Goal: Find specific page/section: Find specific page/section

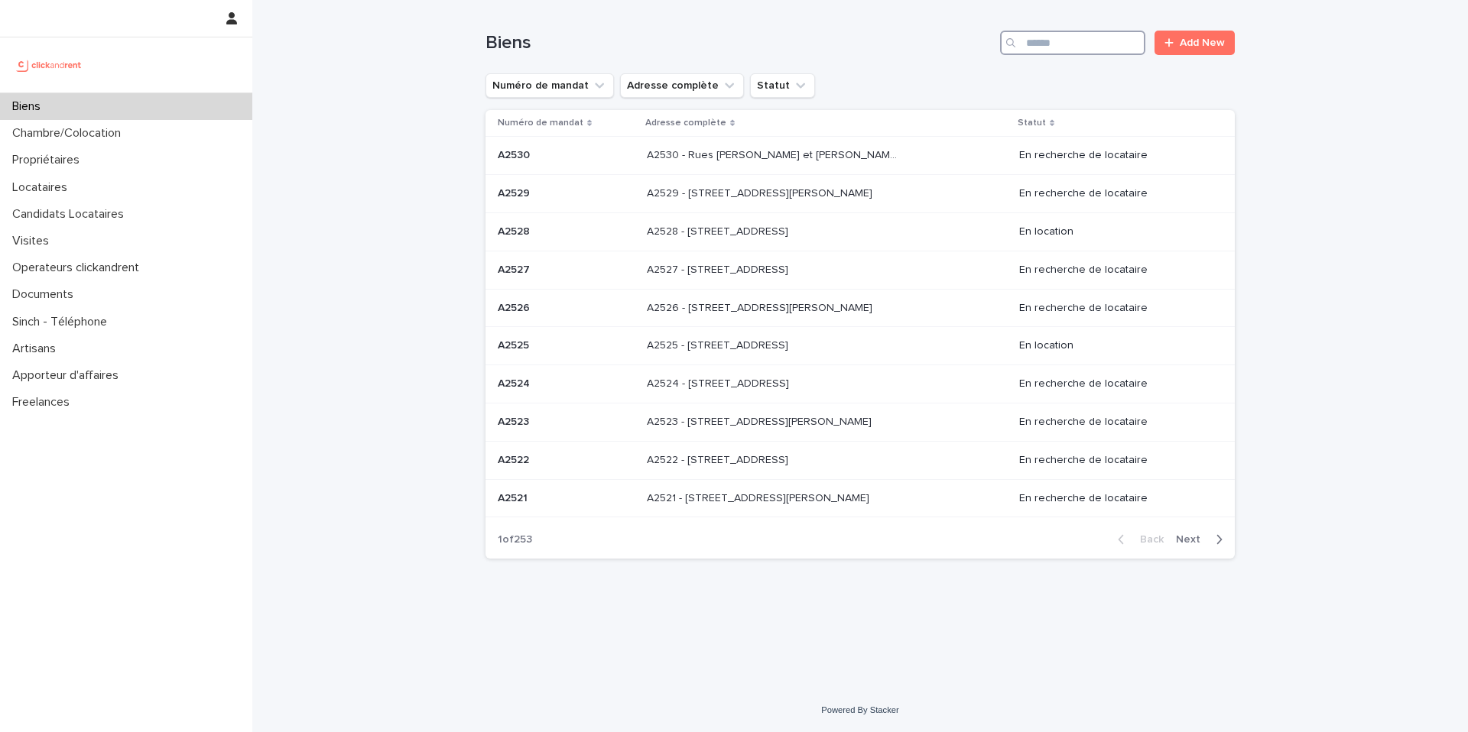
click at [1082, 45] on input "Search" at bounding box center [1072, 43] width 145 height 24
type input "*"
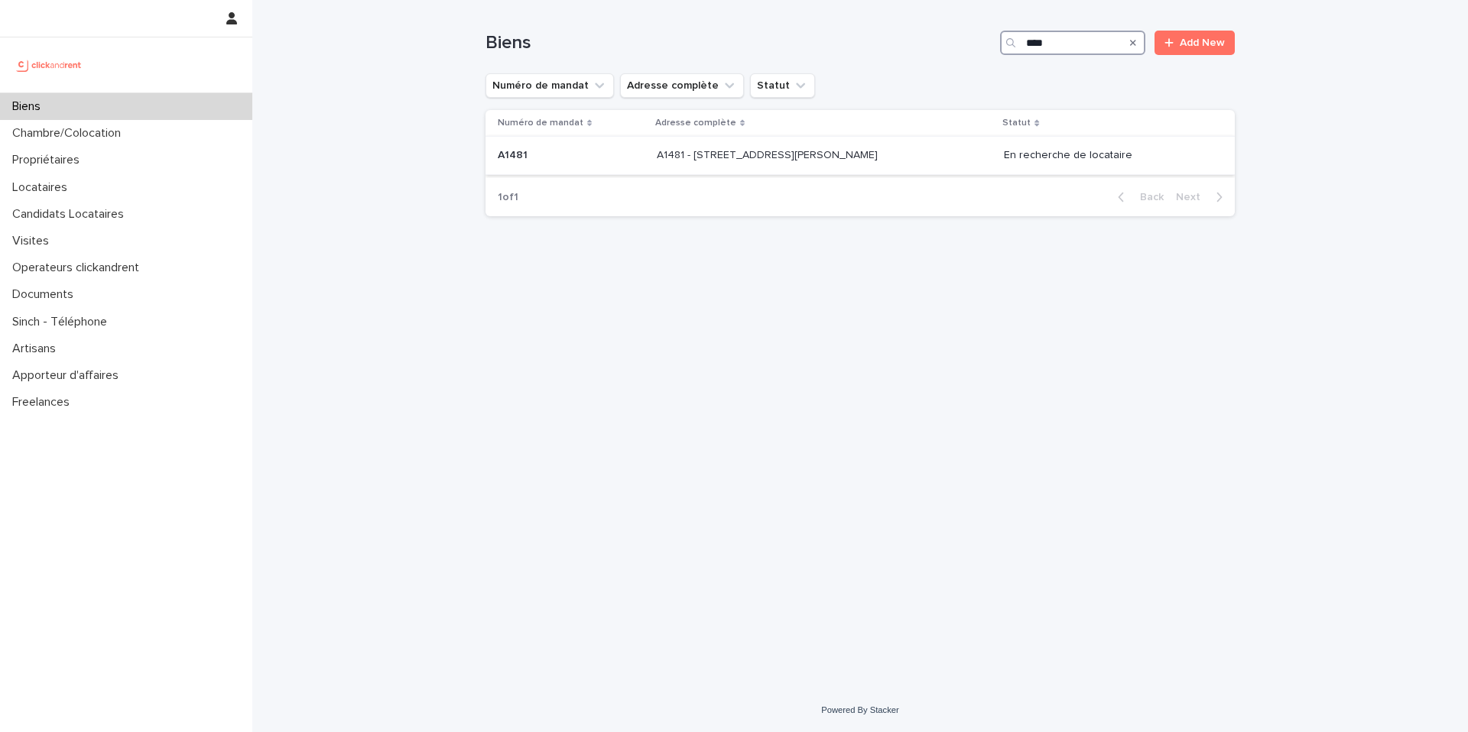
type input "****"
click at [868, 150] on p "A1481 - [STREET_ADDRESS][PERSON_NAME]" at bounding box center [769, 154] width 224 height 16
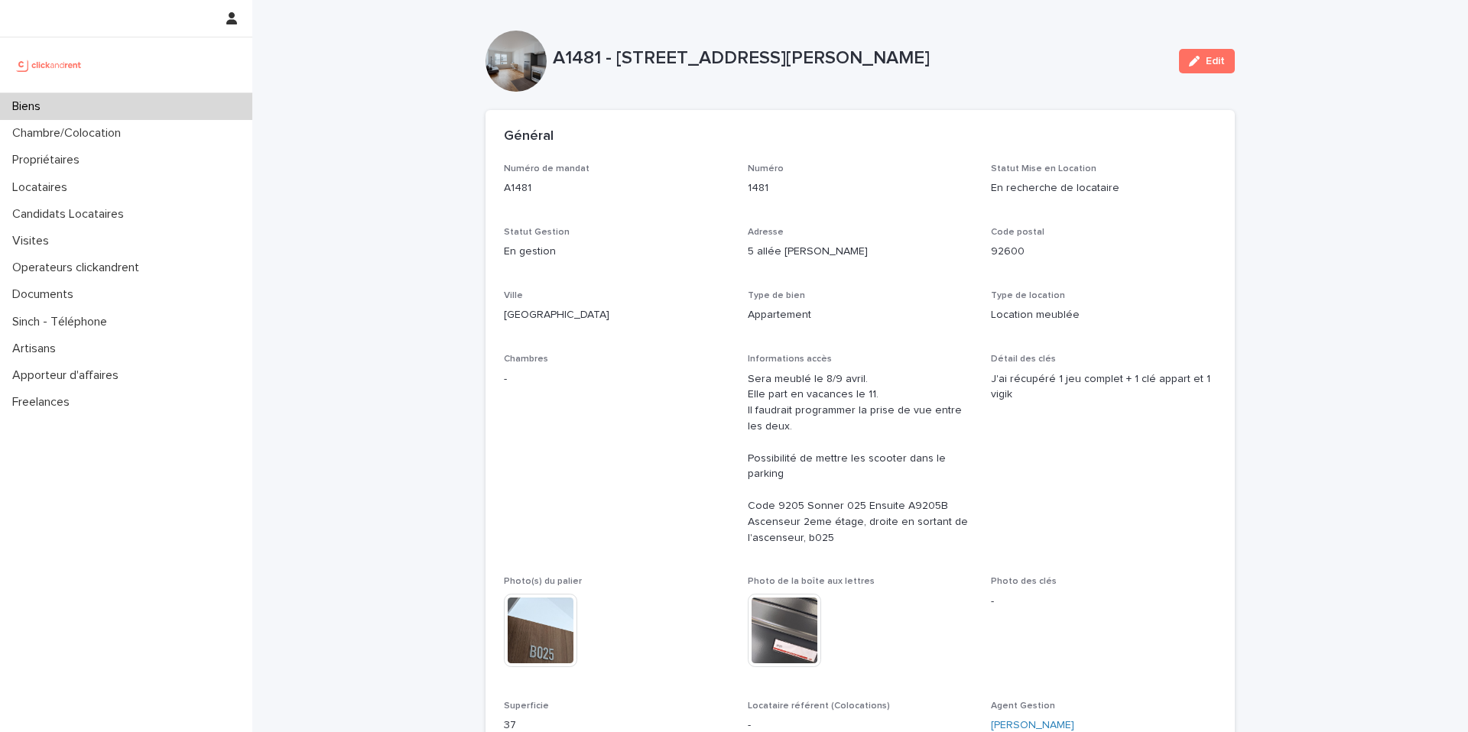
click at [97, 105] on div "Biens" at bounding box center [126, 106] width 252 height 27
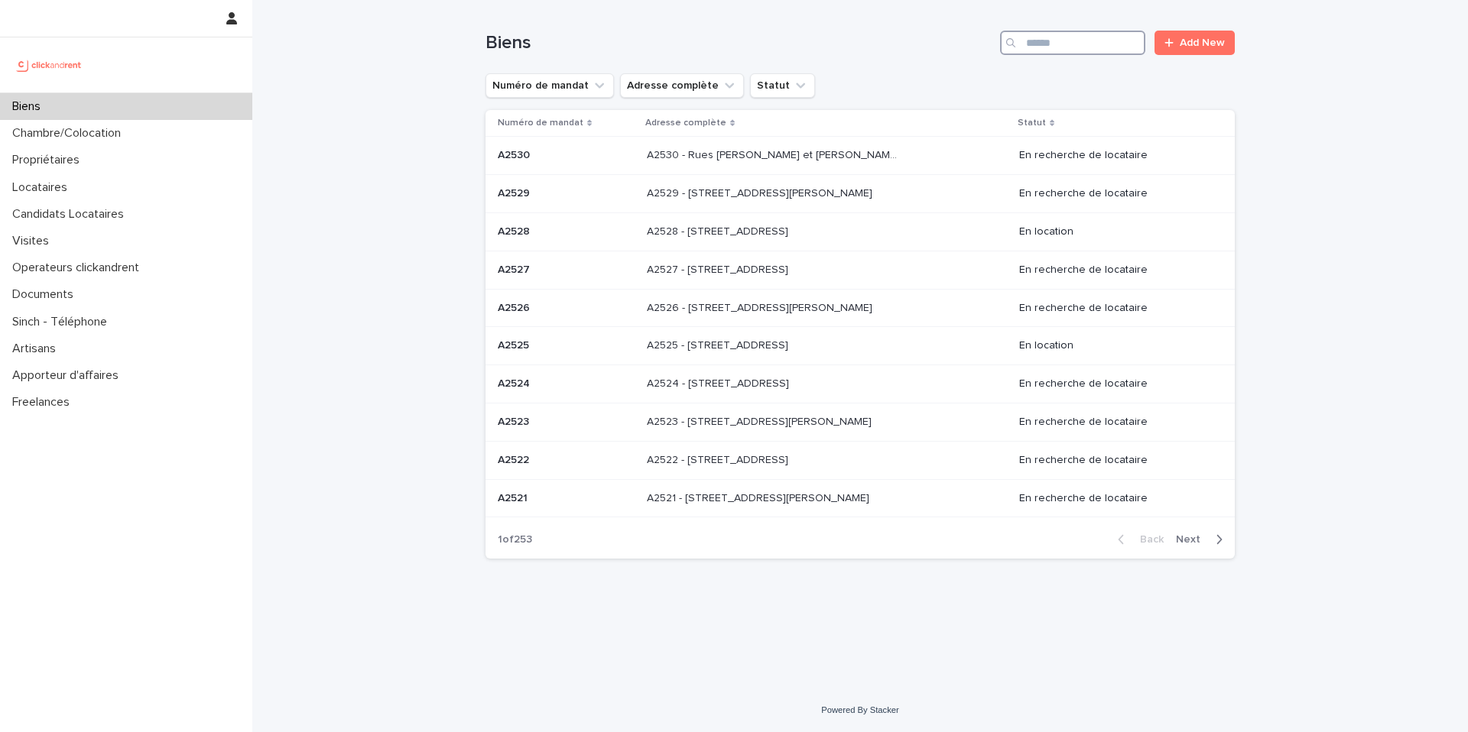
click at [1098, 46] on input "Search" at bounding box center [1072, 43] width 145 height 24
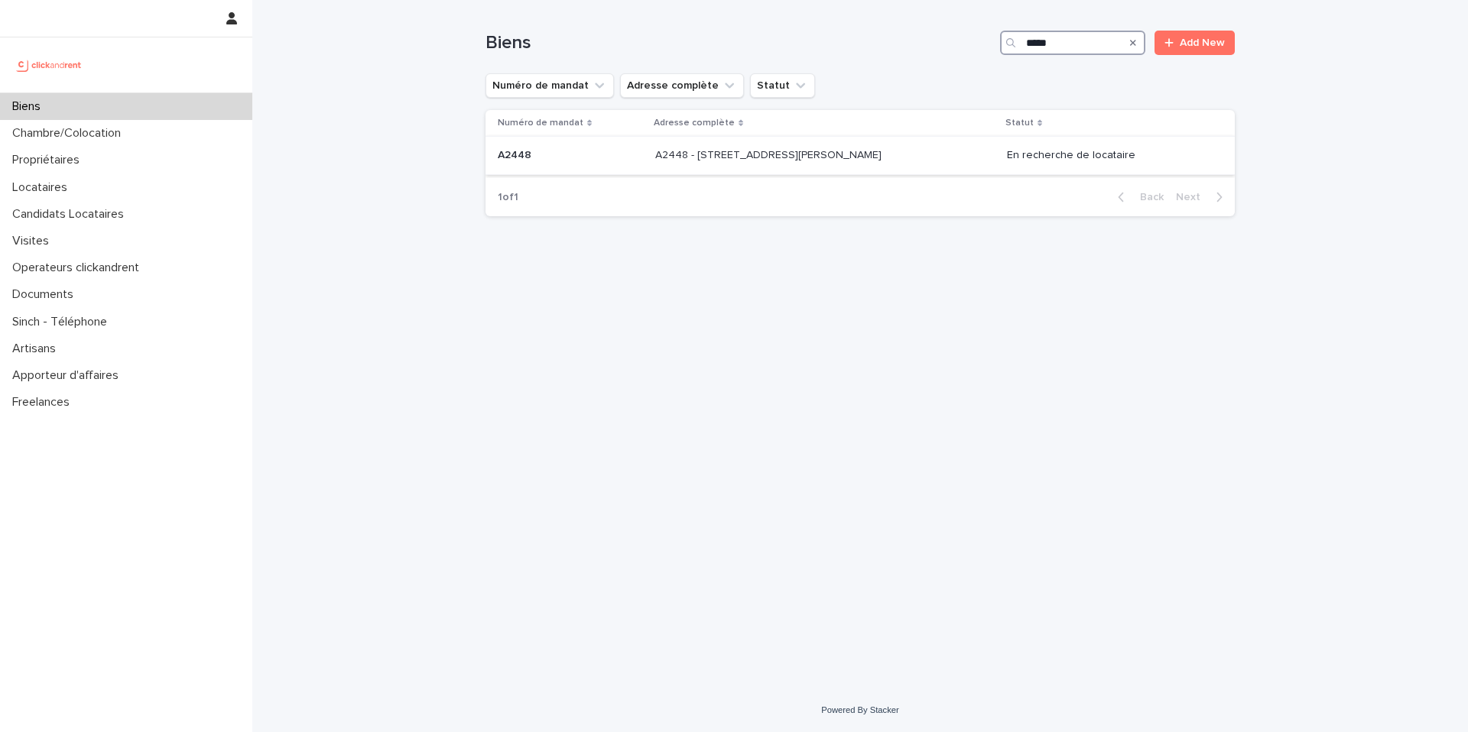
type input "*****"
click at [767, 159] on p "A2448 - [STREET_ADDRESS][PERSON_NAME]" at bounding box center [769, 154] width 229 height 16
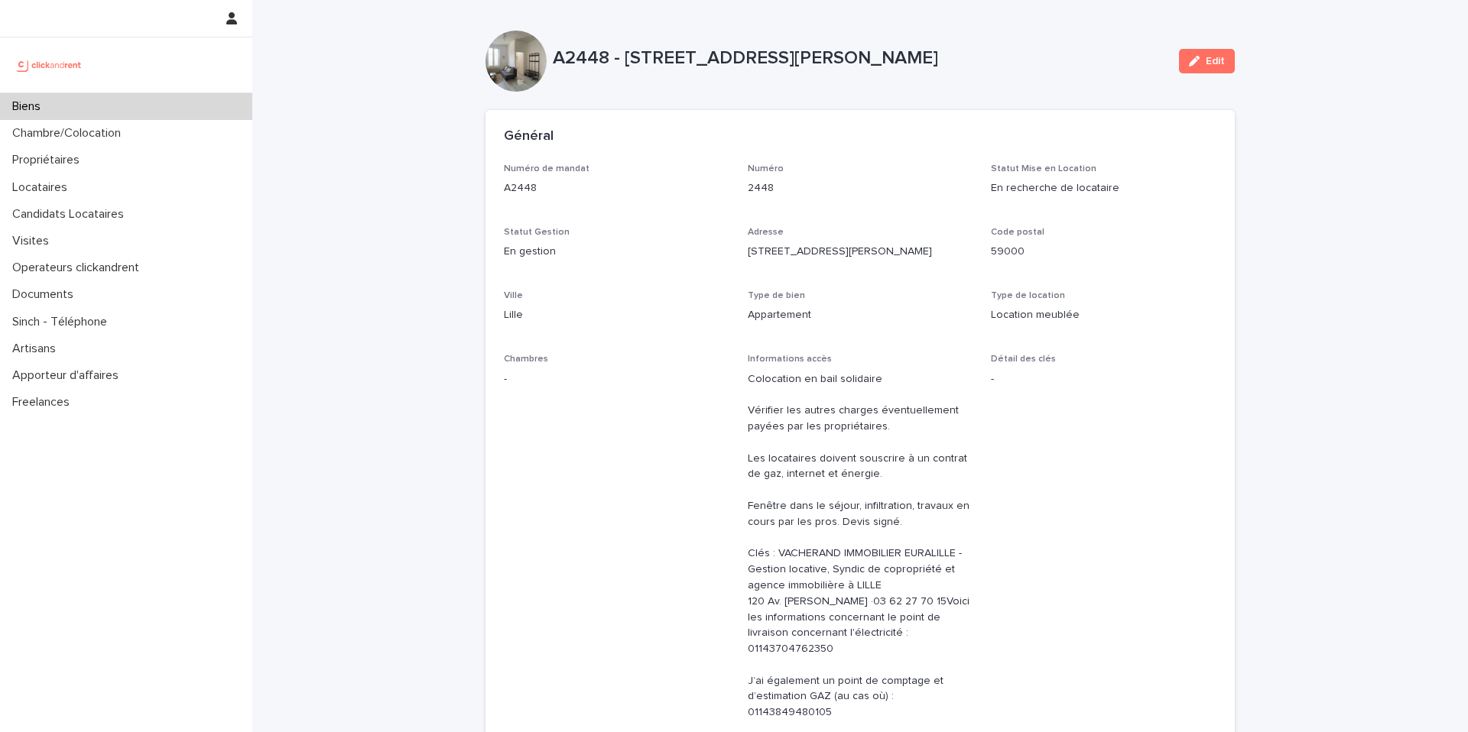
click at [674, 191] on p "A2448" at bounding box center [616, 188] width 225 height 16
click at [679, 186] on p "A2448" at bounding box center [616, 188] width 225 height 16
click at [796, 121] on div "Général" at bounding box center [859, 137] width 749 height 54
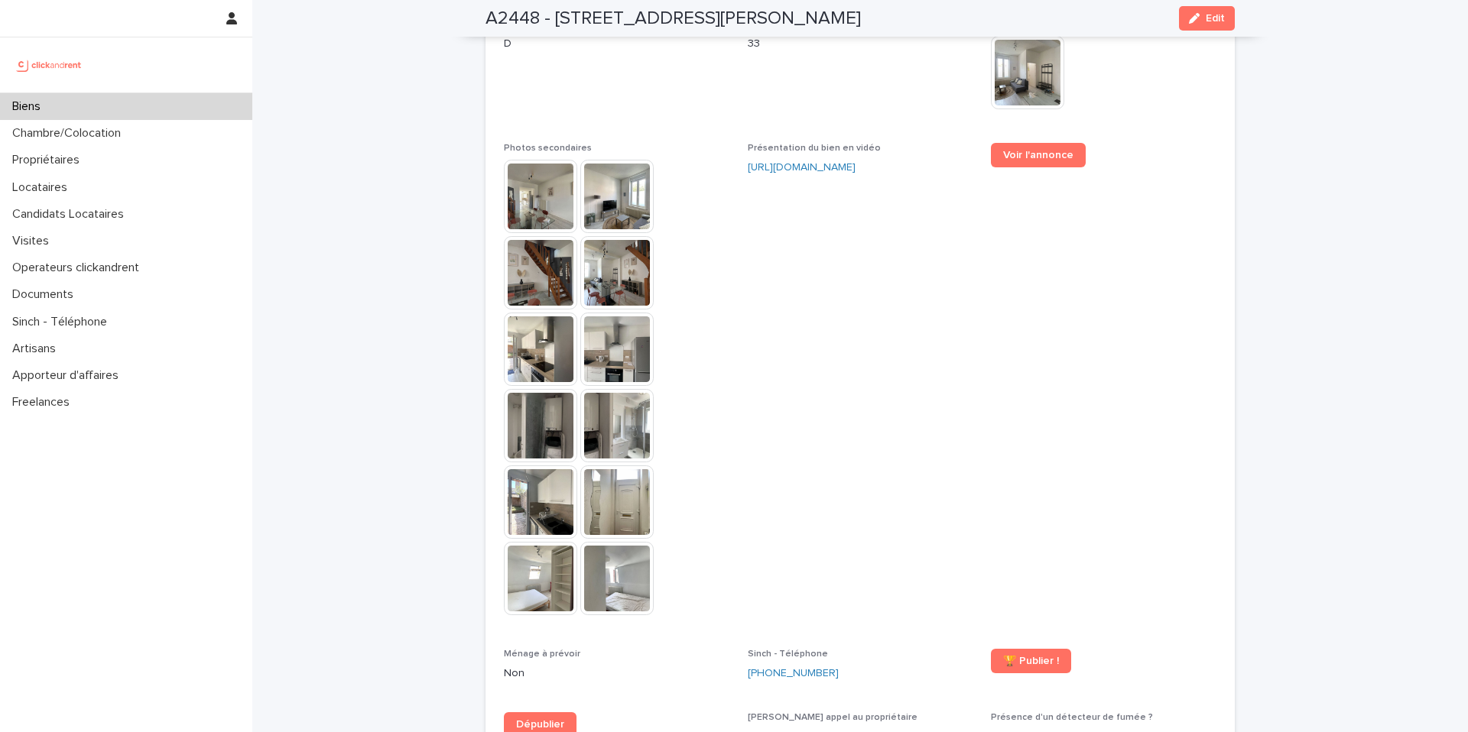
scroll to position [4139, 0]
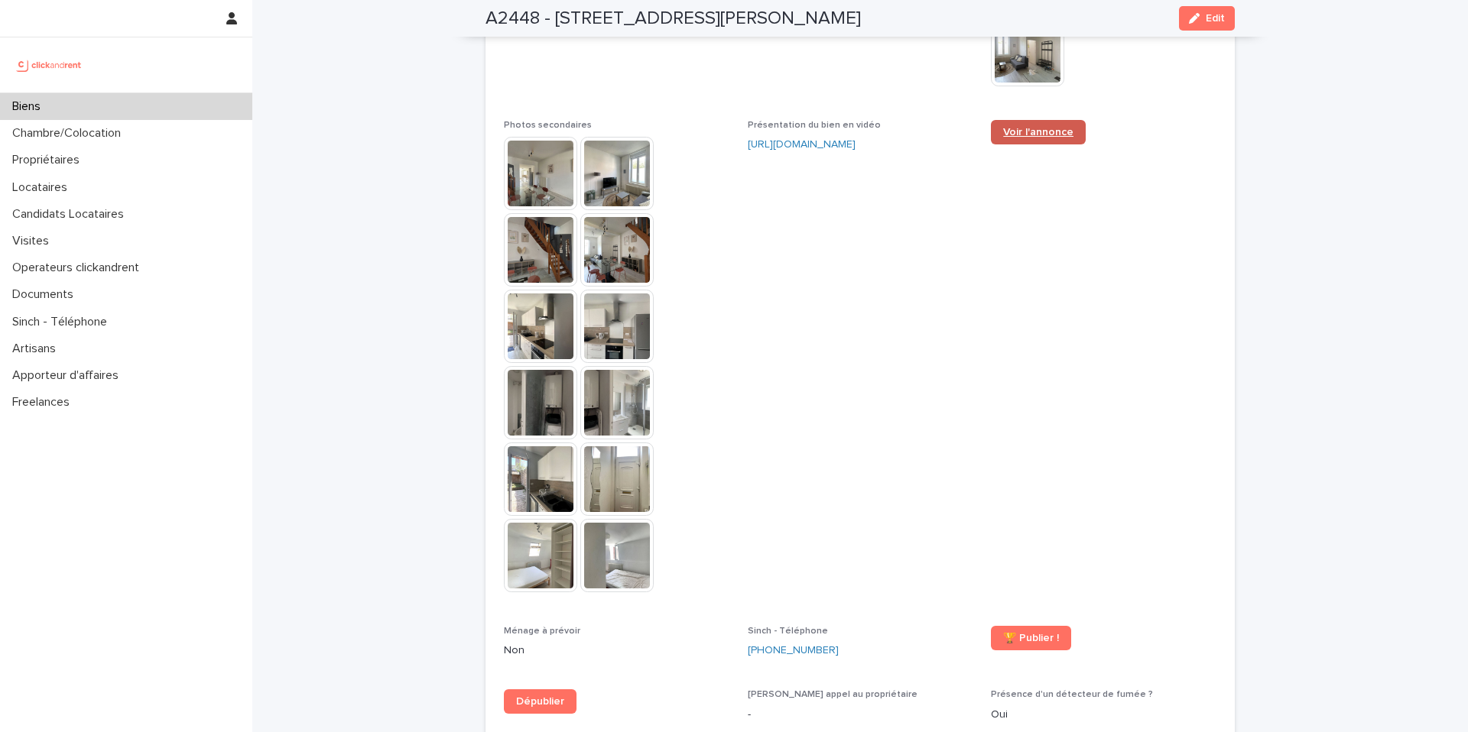
click at [1029, 127] on span "Voir l'annonce" at bounding box center [1038, 132] width 70 height 11
